Goal: Information Seeking & Learning: Learn about a topic

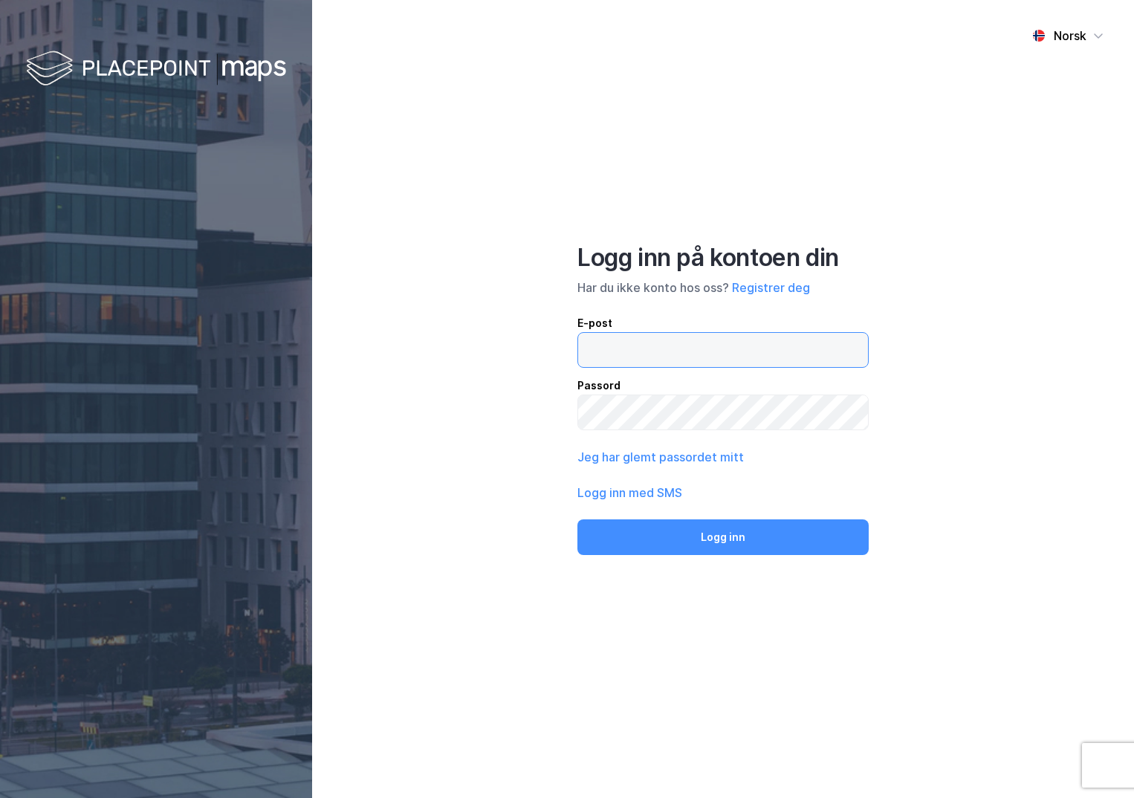
click at [614, 345] on input "email" at bounding box center [723, 350] width 290 height 34
type input "[PERSON_NAME][EMAIL_ADDRESS][DOMAIN_NAME]"
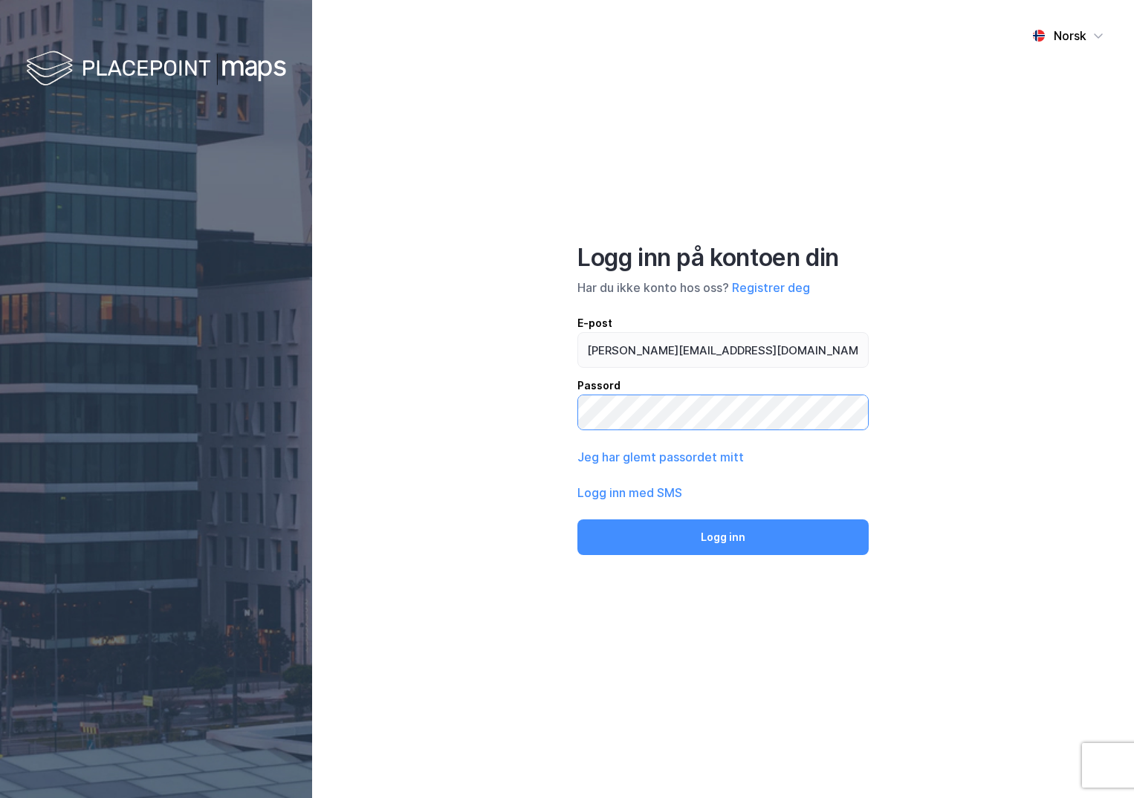
click at [577, 519] on button "Logg inn" at bounding box center [722, 537] width 291 height 36
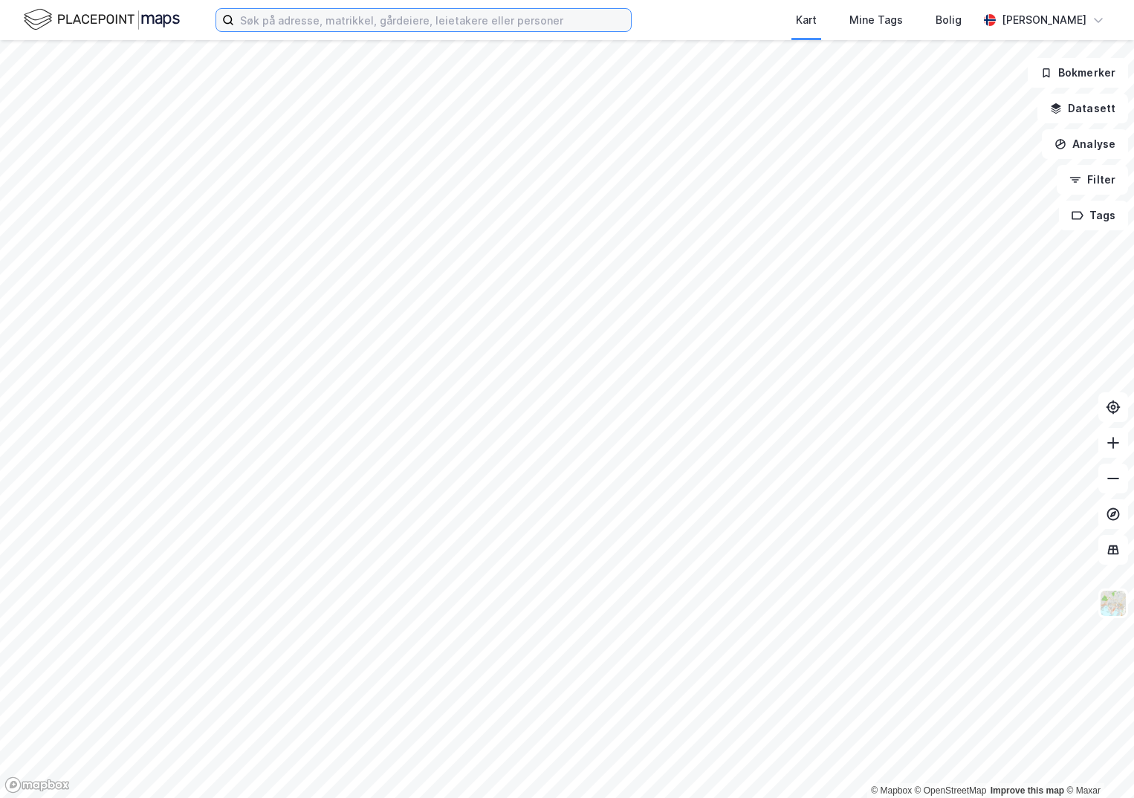
click at [358, 19] on input at bounding box center [432, 20] width 397 height 22
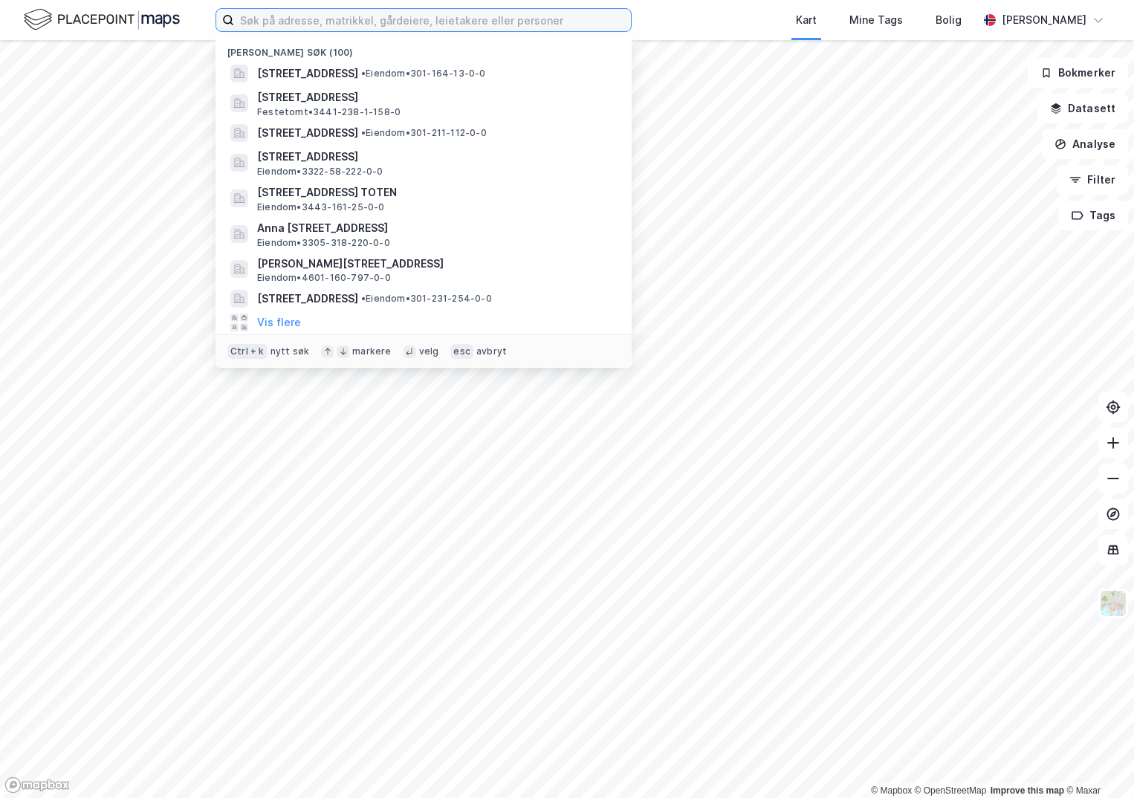
paste input "301-229/85/0/0"
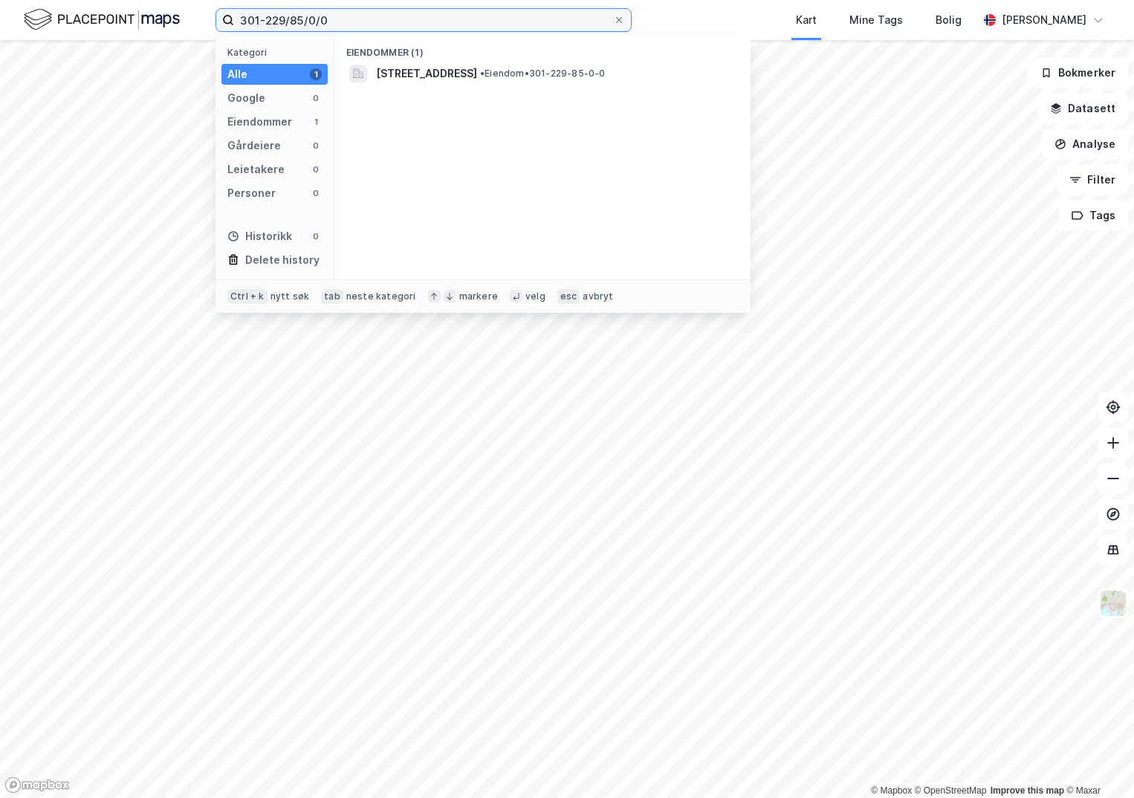
type input "301-229/85/0/0"
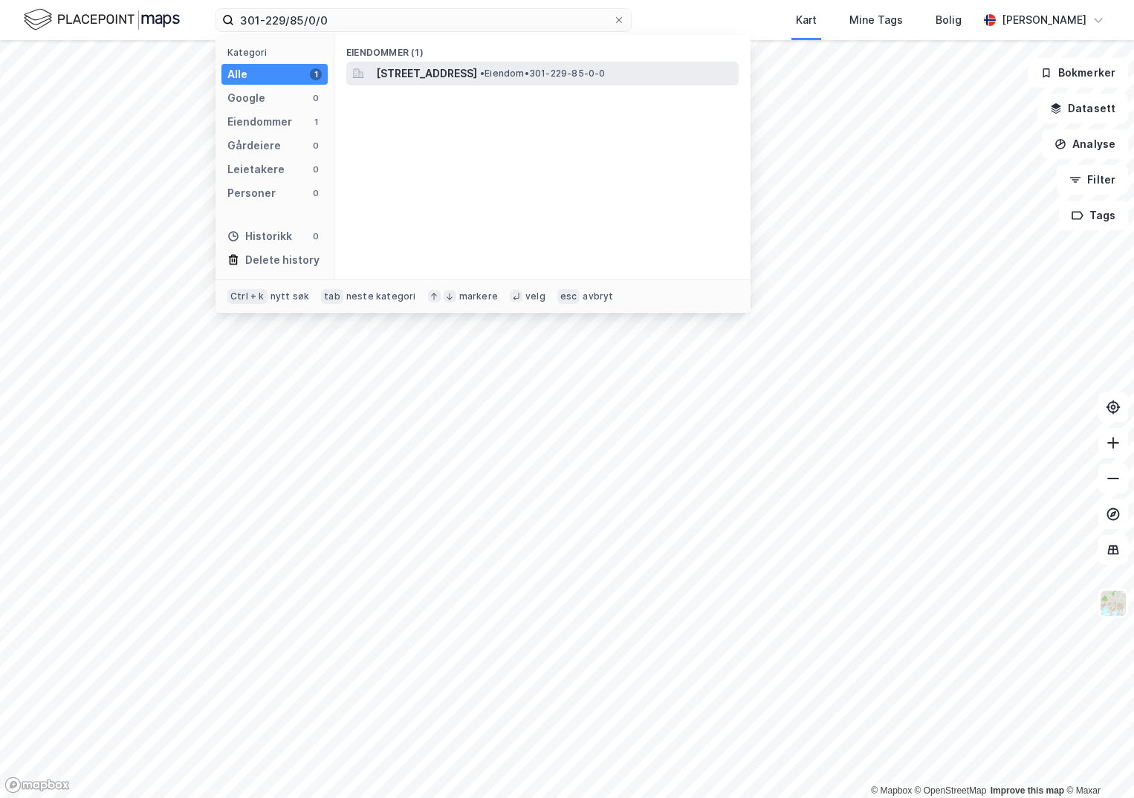
click at [477, 79] on span "[STREET_ADDRESS]" at bounding box center [426, 74] width 101 height 18
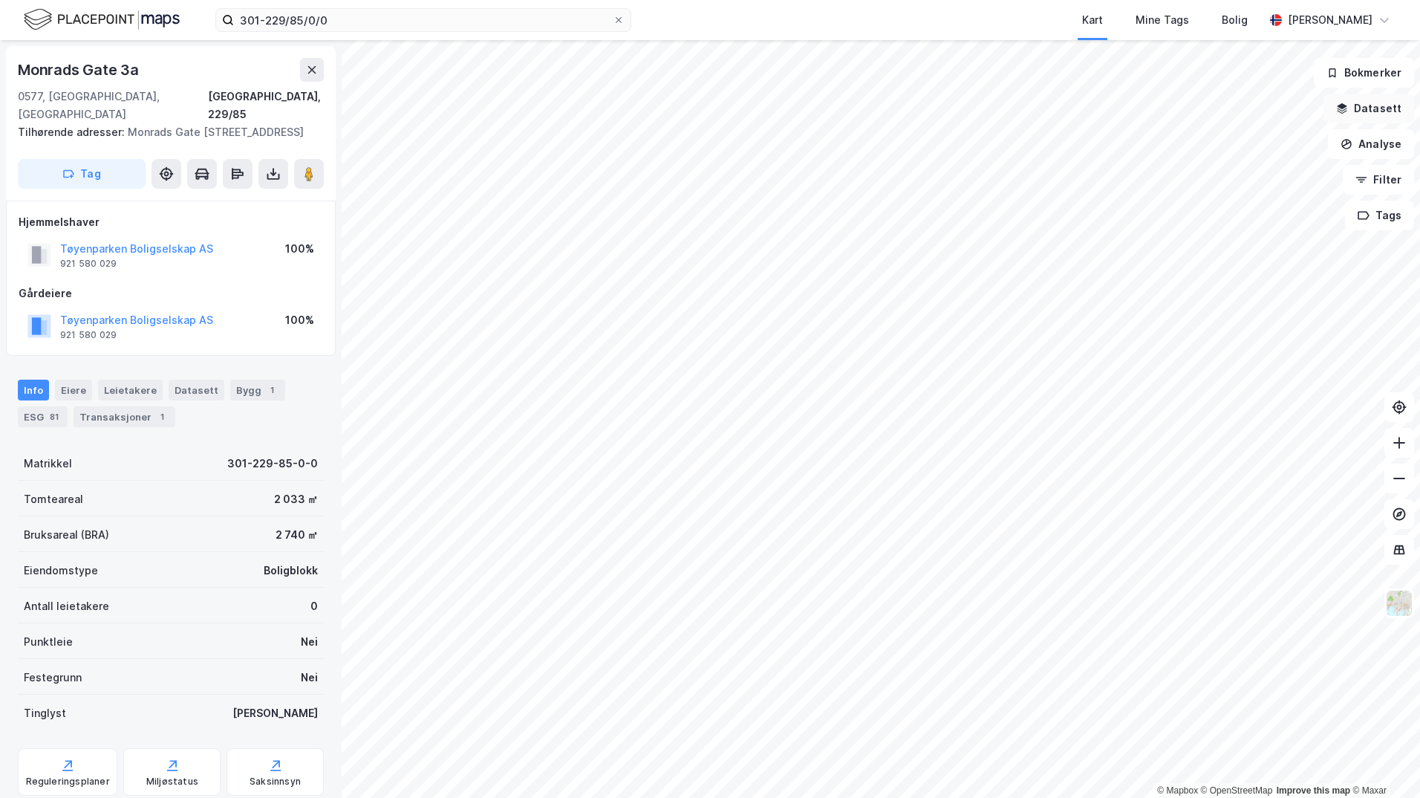
click at [1133, 108] on button "Datasett" at bounding box center [1369, 109] width 91 height 30
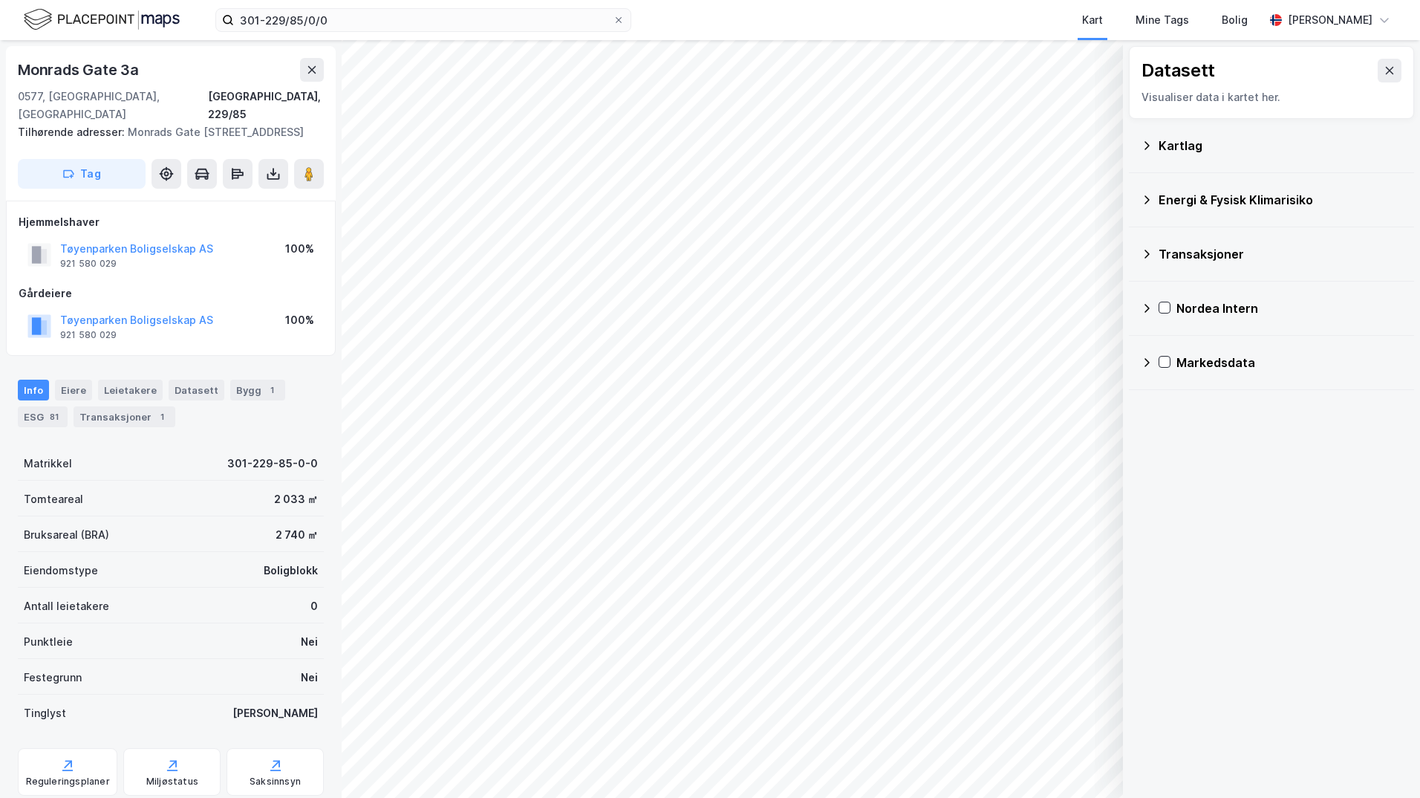
click at [1133, 143] on div "Kartlag" at bounding box center [1271, 146] width 261 height 36
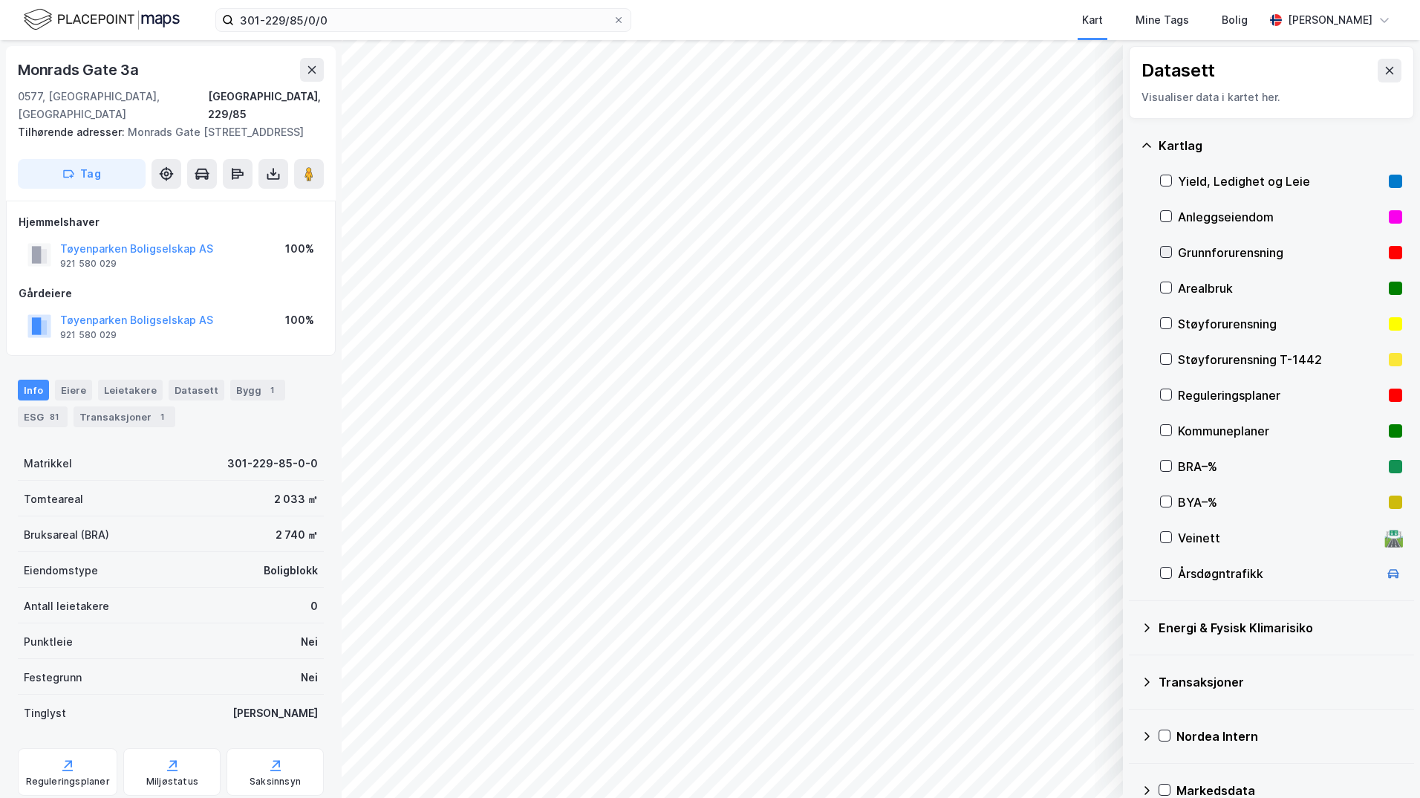
click at [1133, 254] on icon at bounding box center [1166, 252] width 10 height 10
click at [1133, 627] on icon at bounding box center [1147, 628] width 12 height 12
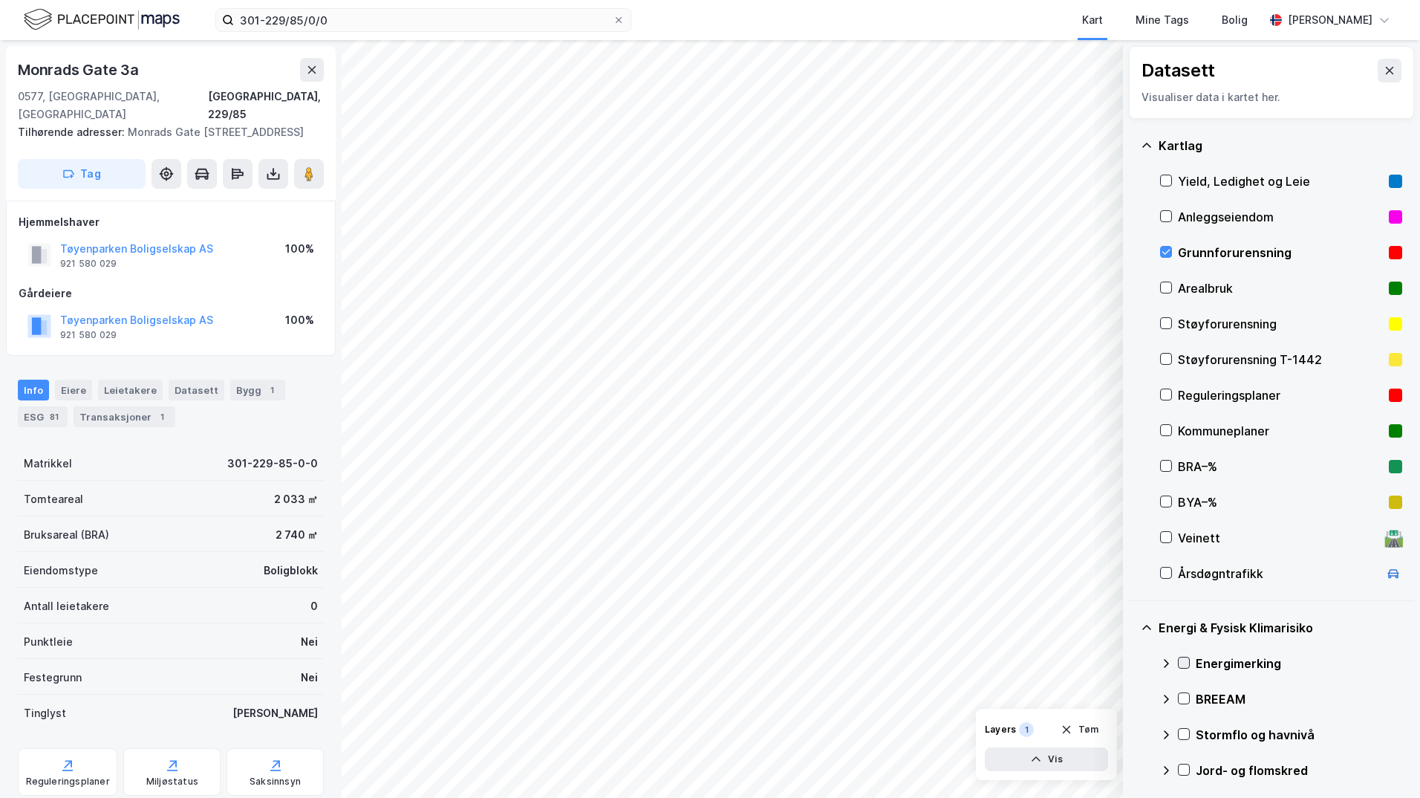
click at [1133, 660] on icon at bounding box center [1184, 662] width 10 height 10
click at [1133, 663] on icon at bounding box center [1166, 663] width 12 height 12
click at [1133, 699] on icon at bounding box center [1184, 698] width 10 height 10
click at [1133, 698] on icon at bounding box center [1166, 699] width 12 height 12
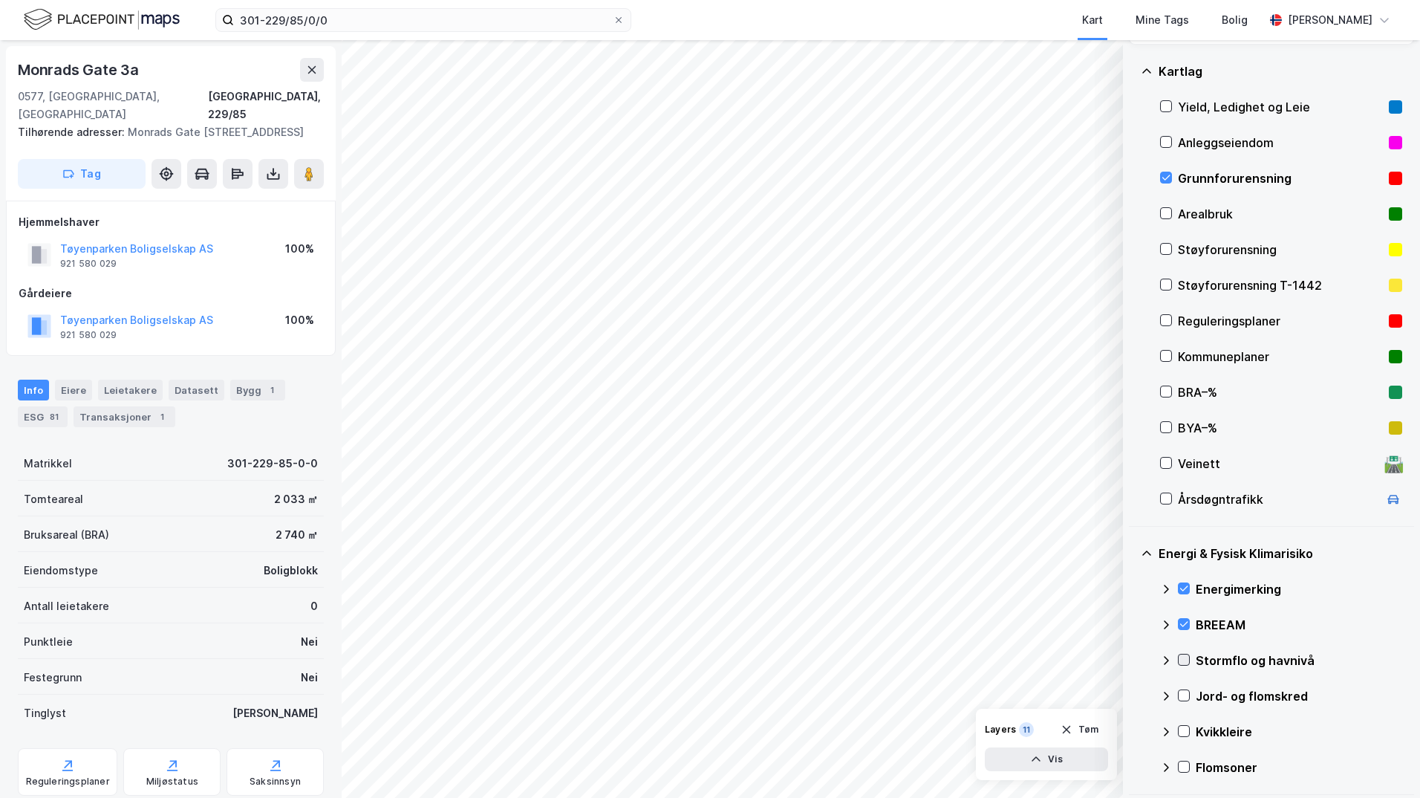
click at [1133, 657] on icon at bounding box center [1184, 659] width 10 height 10
click at [1133, 660] on icon at bounding box center [1166, 660] width 12 height 12
click at [1133, 695] on icon at bounding box center [1184, 695] width 10 height 10
click at [1133, 695] on icon at bounding box center [1166, 696] width 12 height 12
click at [1133, 730] on icon at bounding box center [1184, 731] width 10 height 10
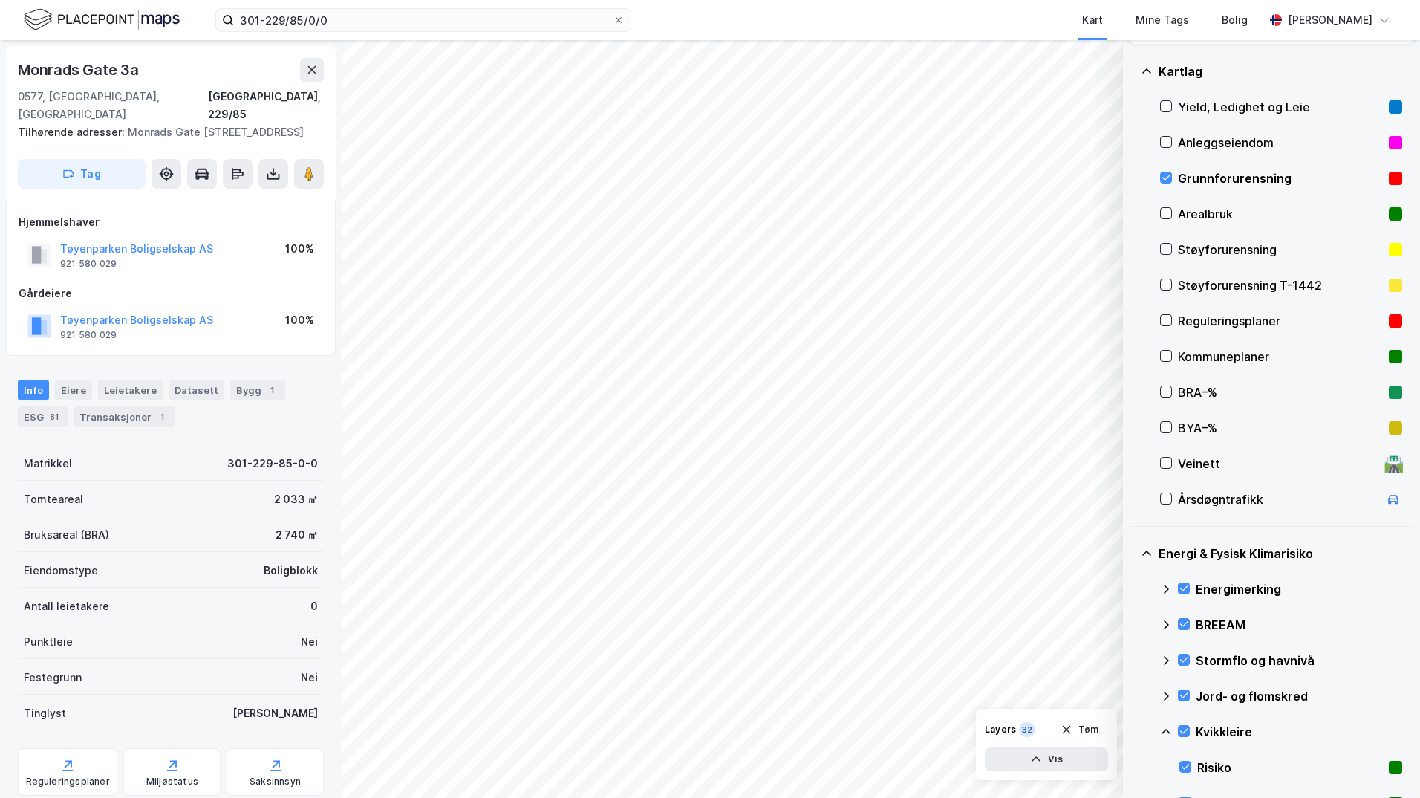
click at [1133, 732] on icon at bounding box center [1166, 732] width 12 height 12
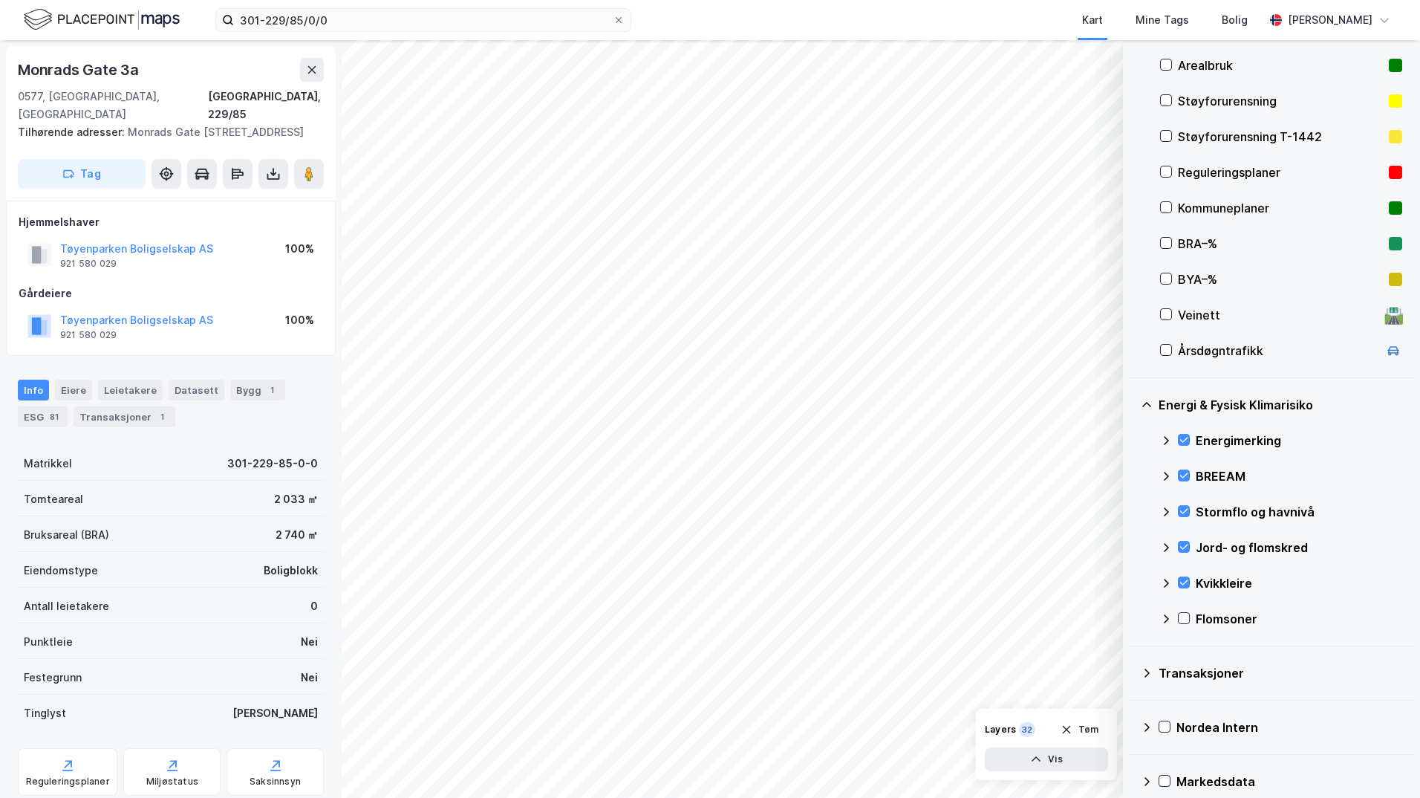
click at [1133, 620] on icon at bounding box center [1184, 618] width 8 height 5
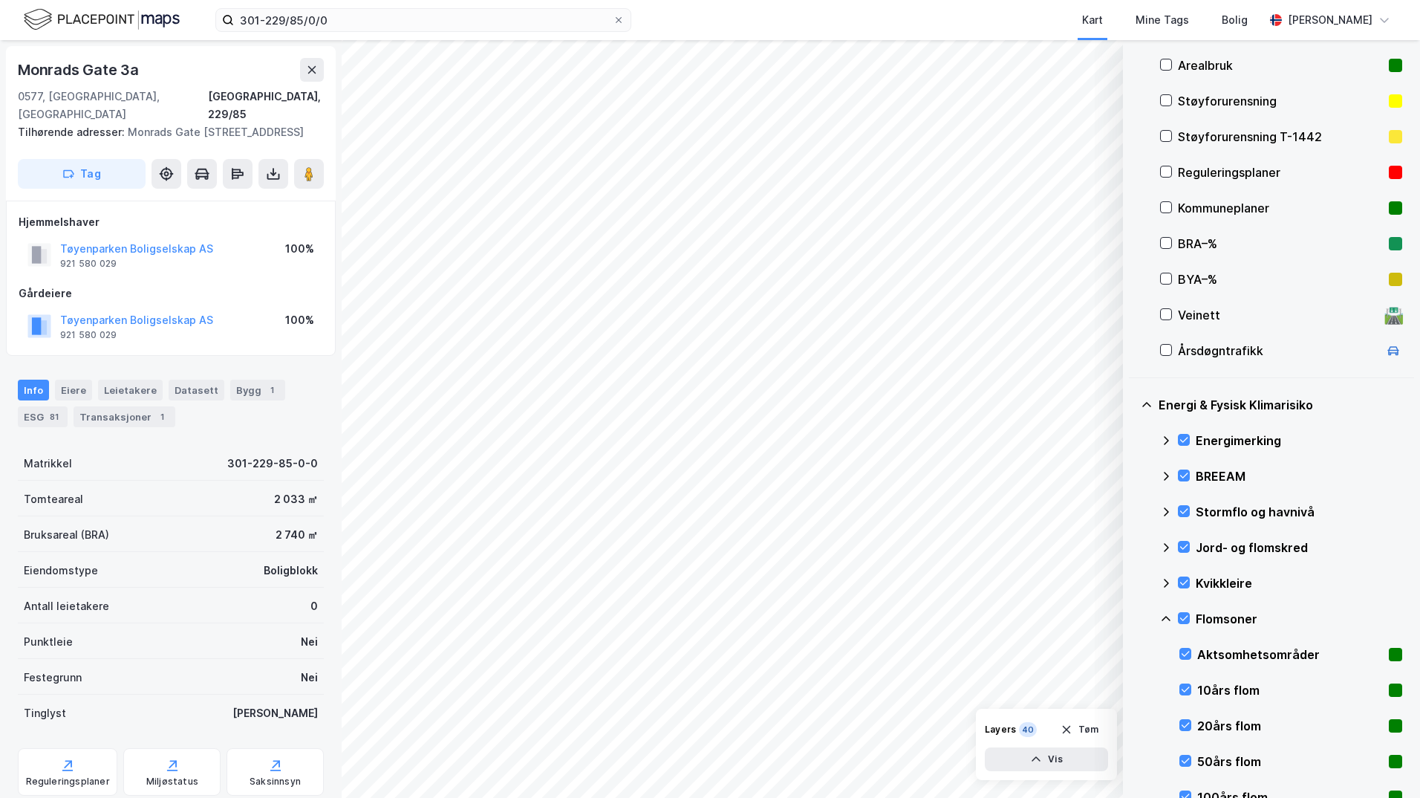
click at [1133, 619] on icon at bounding box center [1166, 618] width 9 height 5
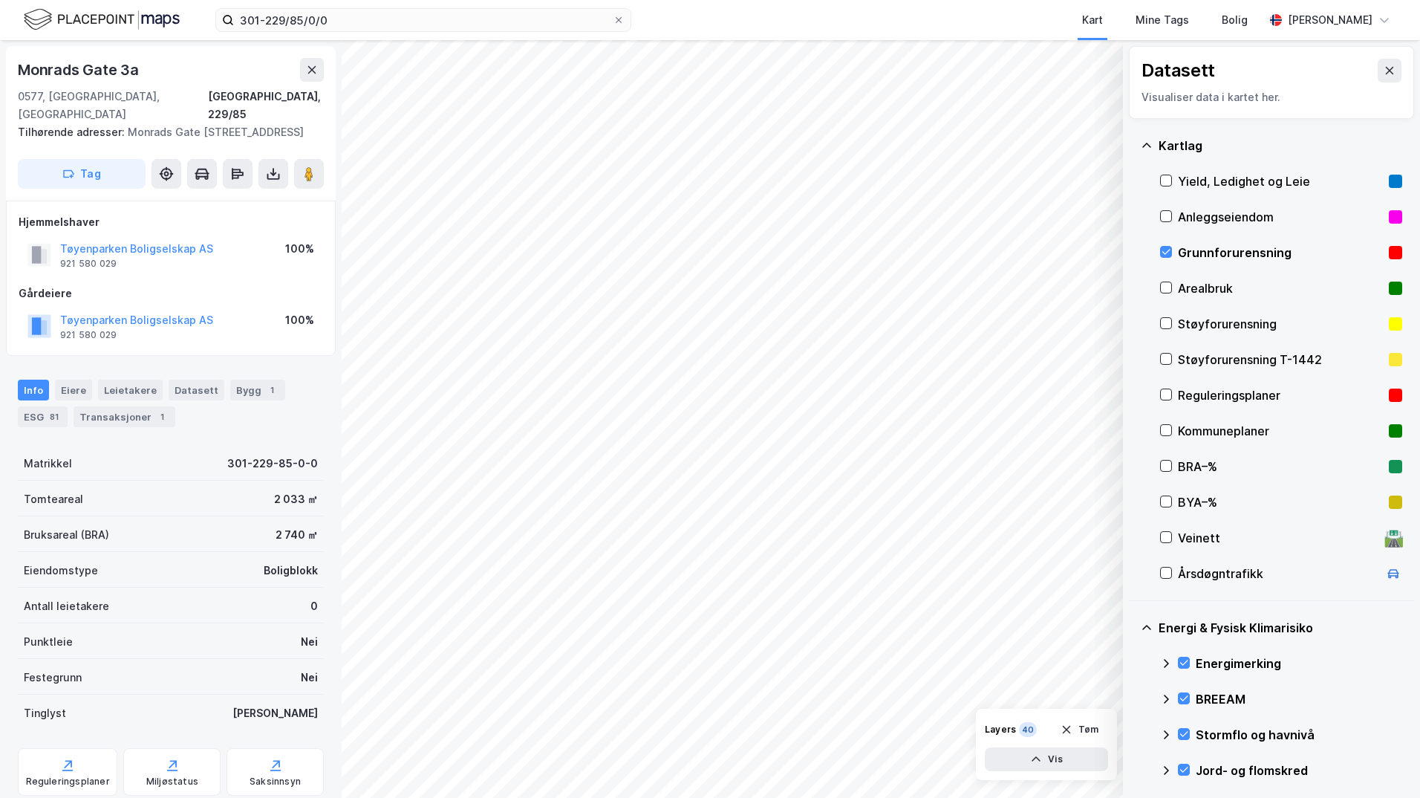
scroll to position [149, 0]
